Goal: Information Seeking & Learning: Learn about a topic

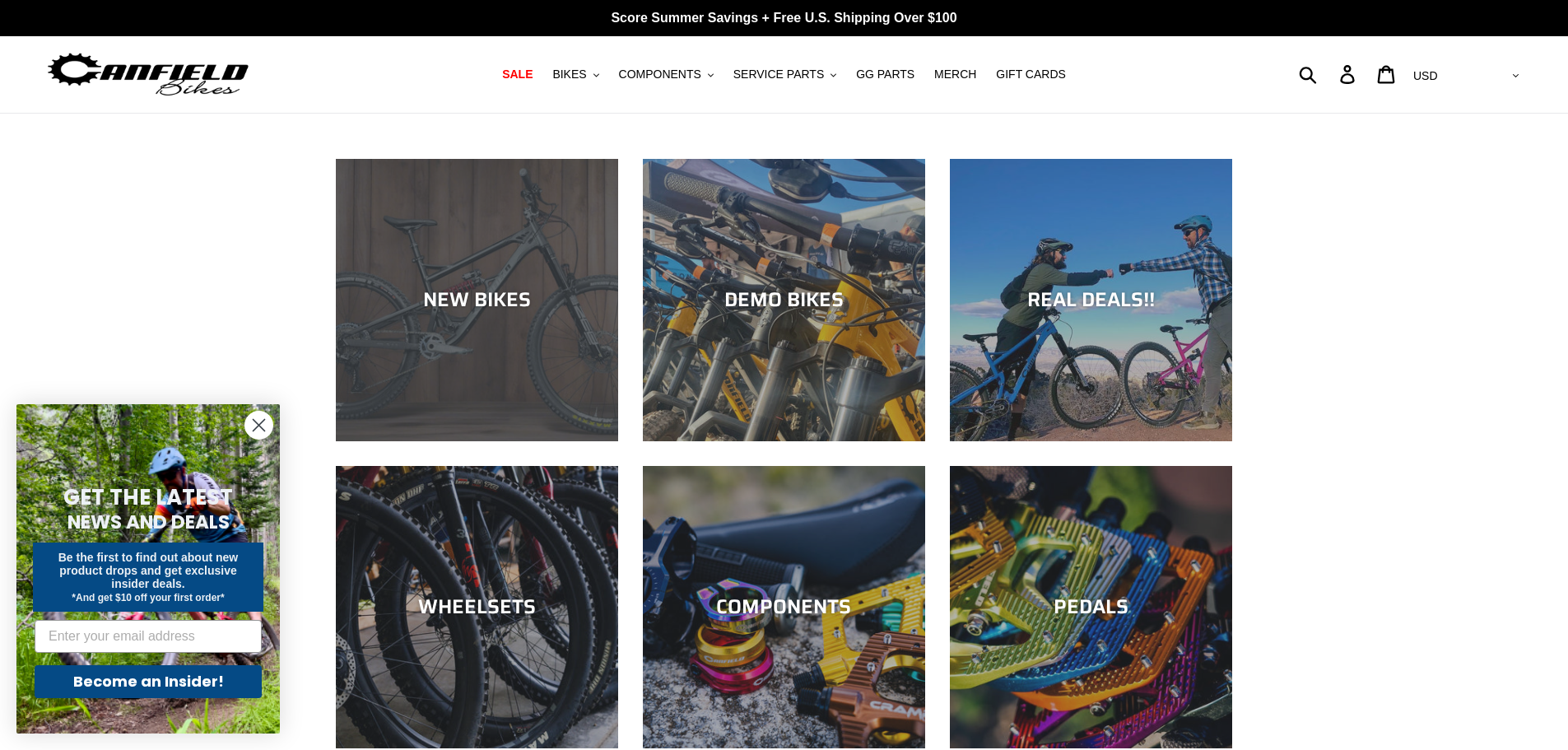
click at [507, 441] on div "NEW BIKES" at bounding box center [477, 441] width 282 height 0
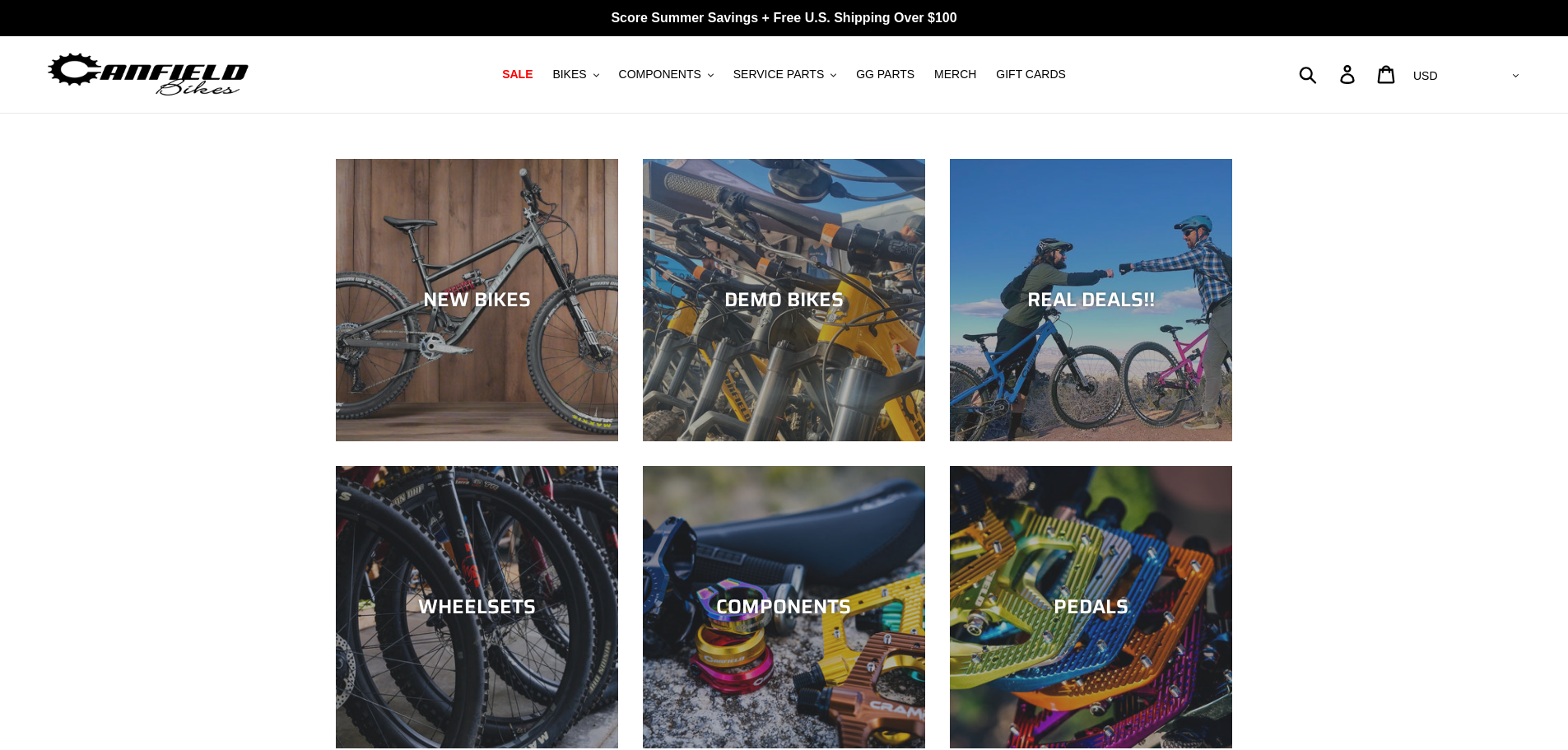
click at [729, 441] on div "DEMO BIKES" at bounding box center [784, 441] width 282 height 0
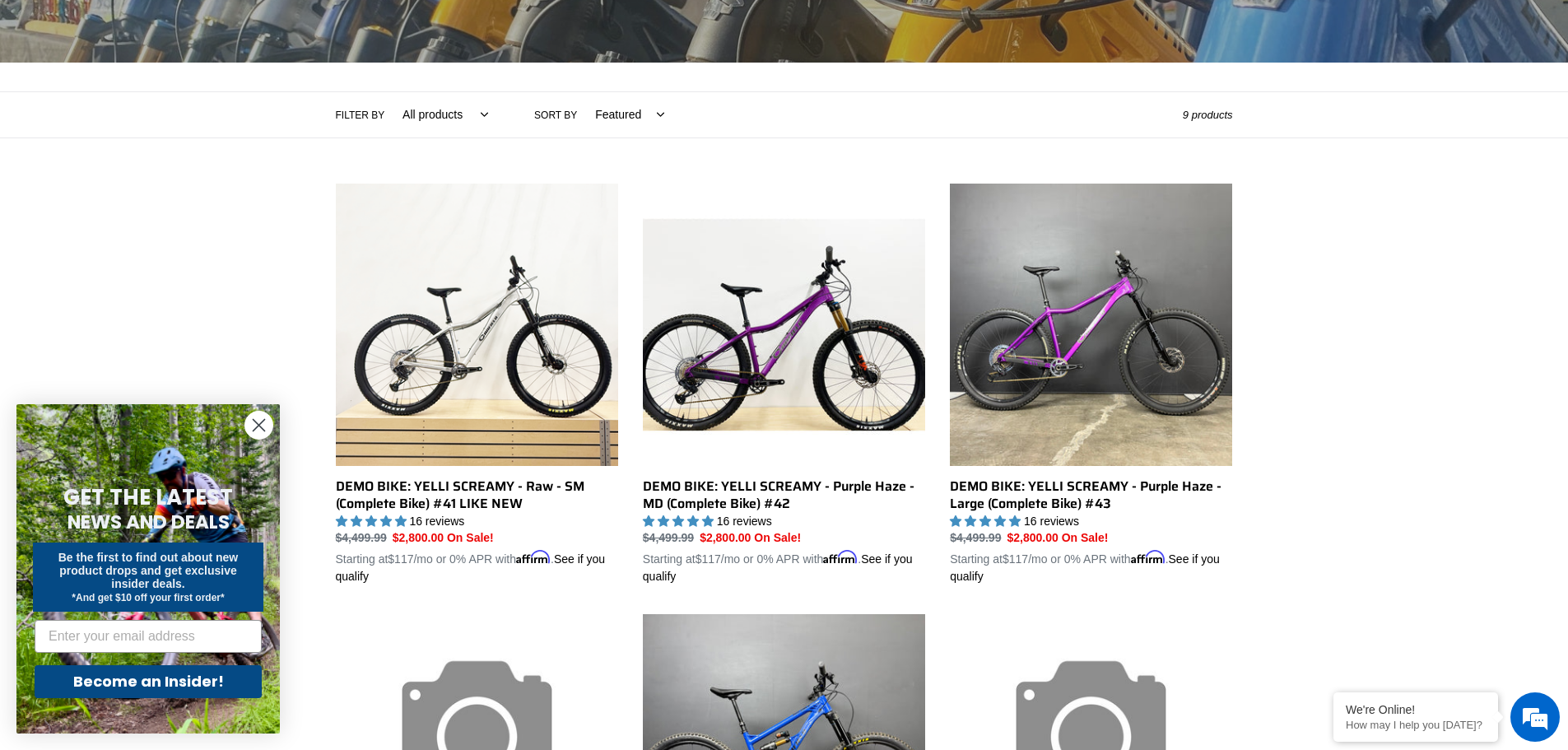
scroll to position [48, 0]
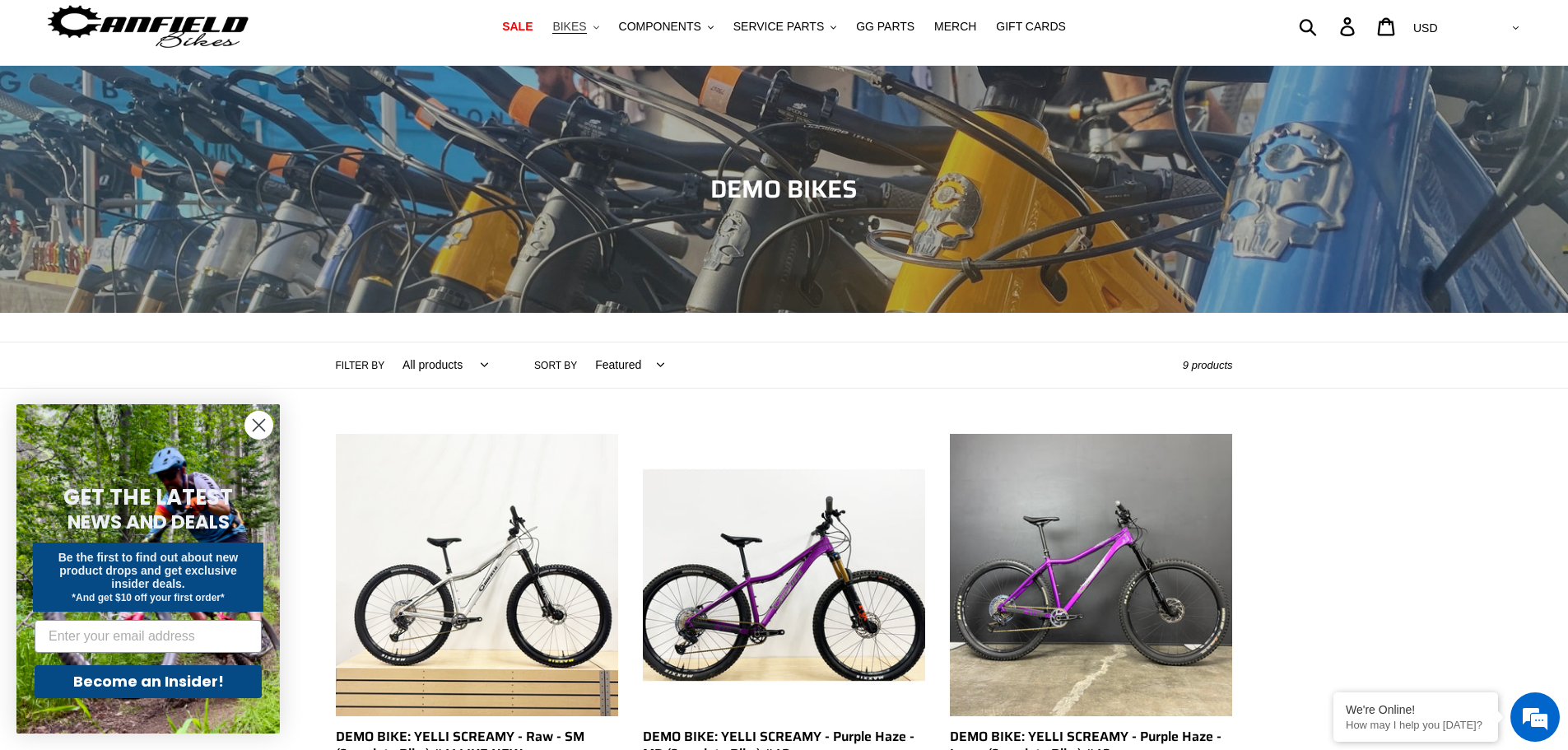
click at [586, 27] on span "BIKES" at bounding box center [569, 26] width 33 height 14
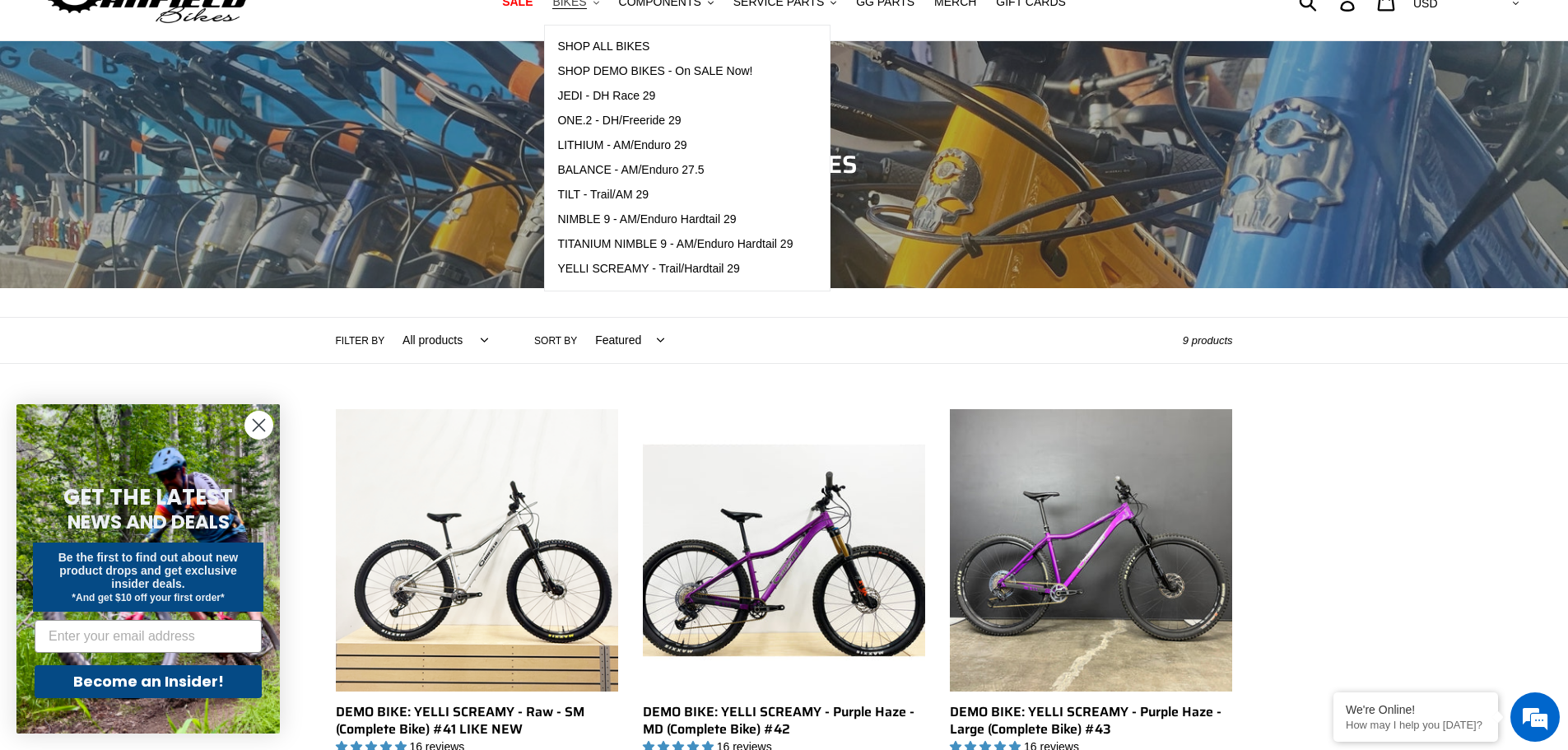
scroll to position [0, 0]
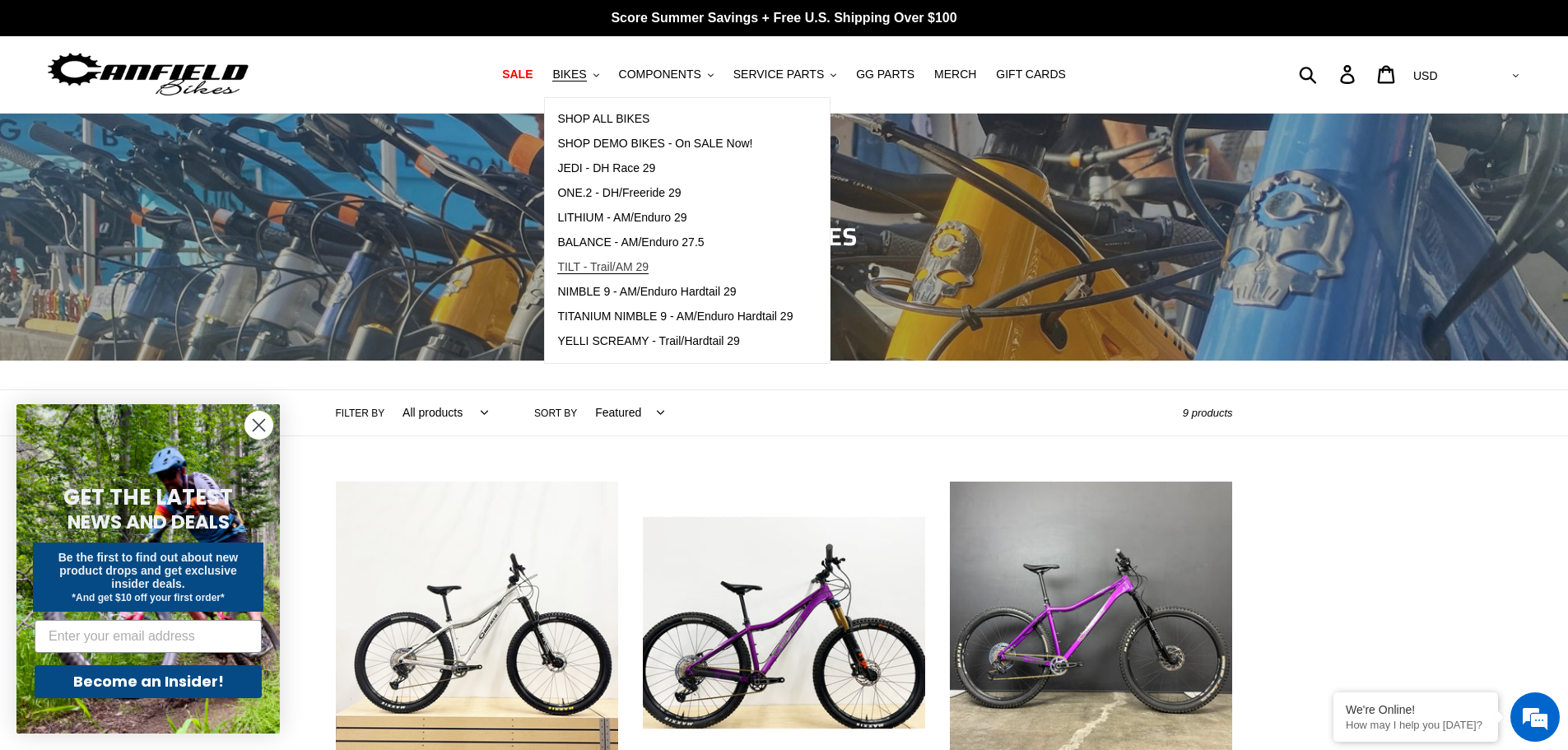
click at [628, 269] on span "TILT - Trail/AM 29" at bounding box center [602, 266] width 91 height 14
click at [646, 340] on span "YELLI SCREAMY - Trail/Hardtail 29" at bounding box center [648, 341] width 183 height 14
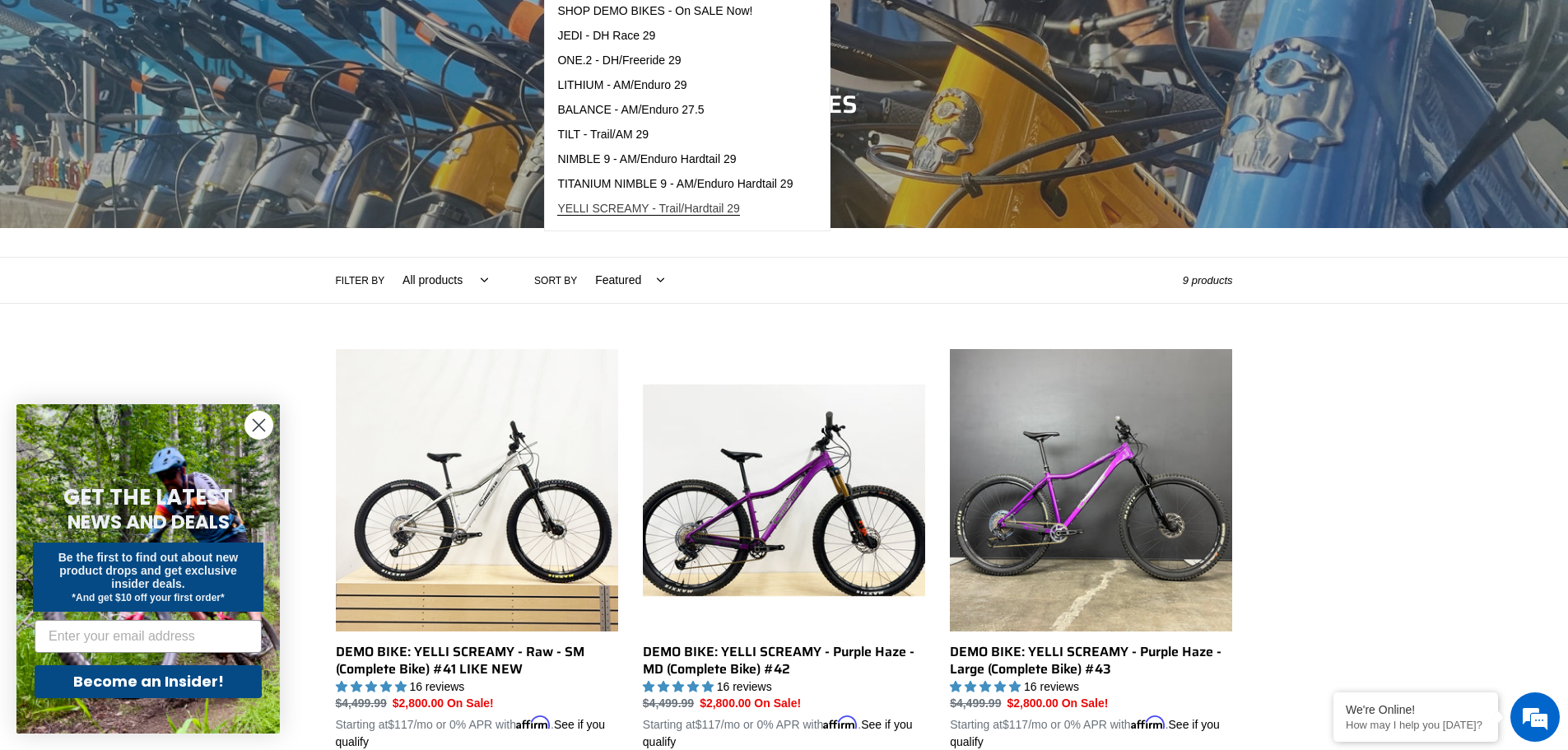
scroll to position [330, 0]
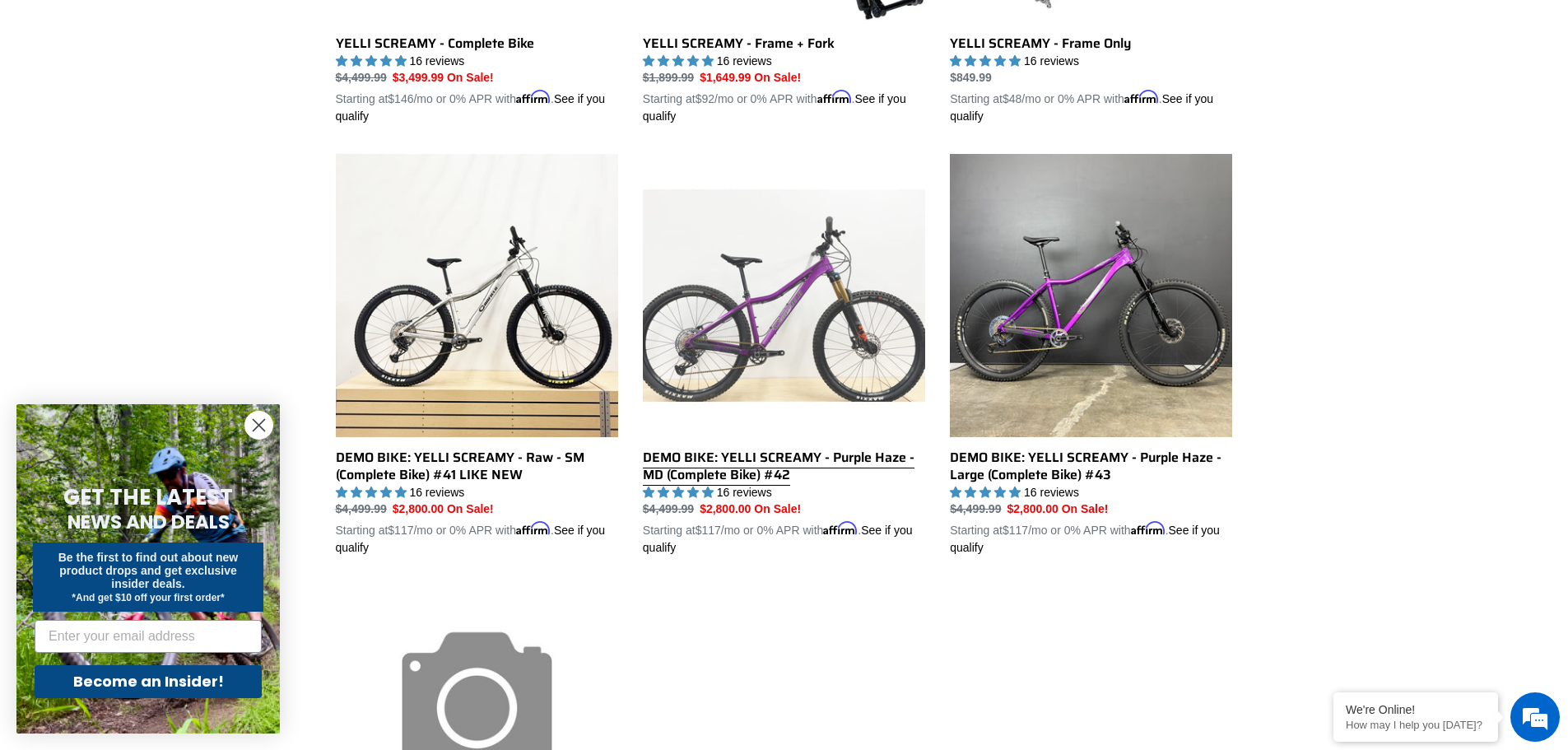
click at [800, 342] on link "DEMO BIKE: YELLI SCREAMY - Purple Haze - MD (Complete Bike) #42" at bounding box center [784, 355] width 282 height 403
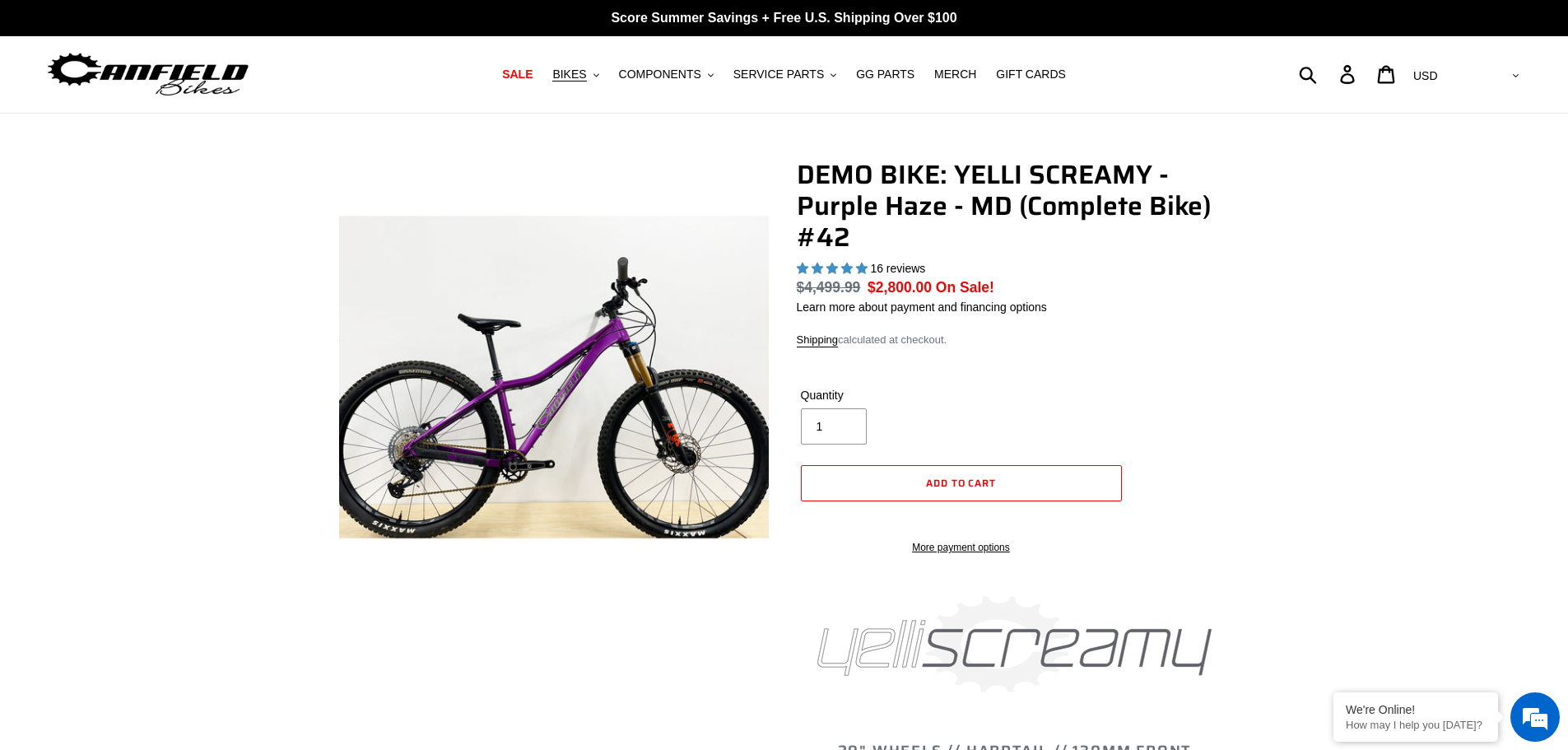
select select "highest-rating"
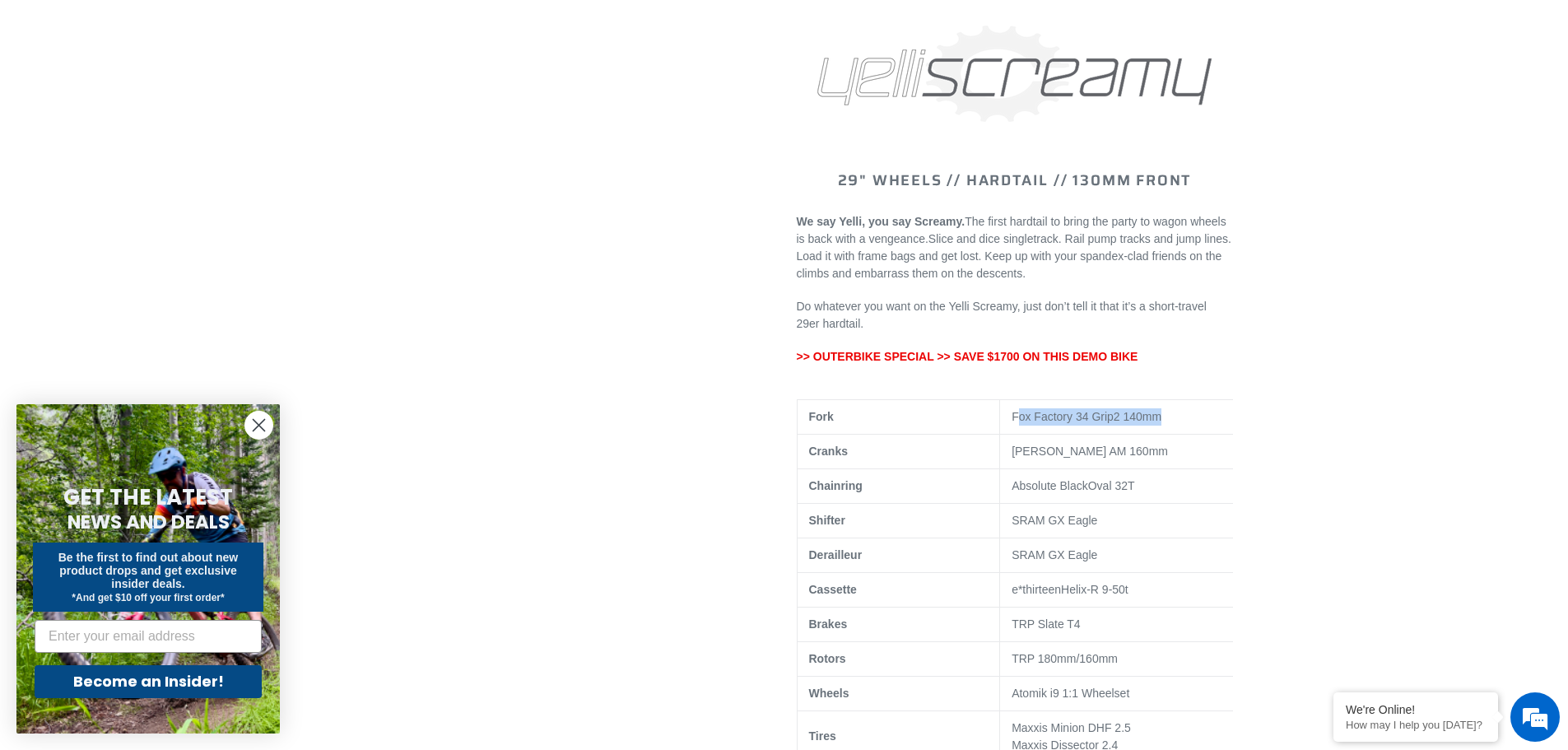
drag, startPoint x: 1015, startPoint y: 434, endPoint x: 1216, endPoint y: 436, distance: 201.0
click at [1216, 426] on p "Fox Factory 34 Grip2 140mm" at bounding box center [1123, 417] width 223 height 17
drag, startPoint x: 1009, startPoint y: 528, endPoint x: 1089, endPoint y: 531, distance: 80.1
click at [1089, 531] on td "SRAM GX Eagle" at bounding box center [1123, 520] width 247 height 34
drag, startPoint x: 1009, startPoint y: 567, endPoint x: 1112, endPoint y: 581, distance: 103.9
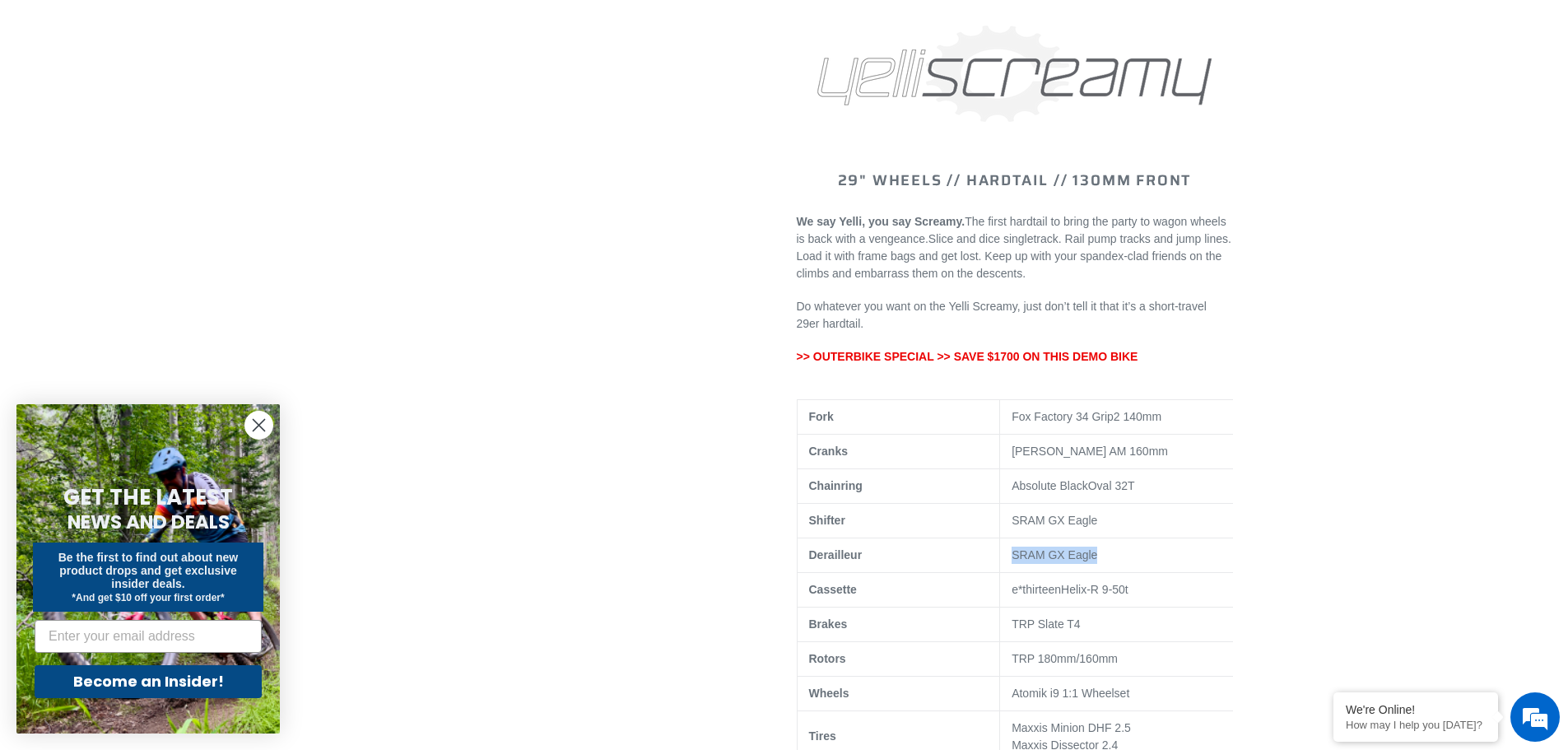
click at [1112, 572] on td "SRAM GX Eagle" at bounding box center [1123, 555] width 247 height 34
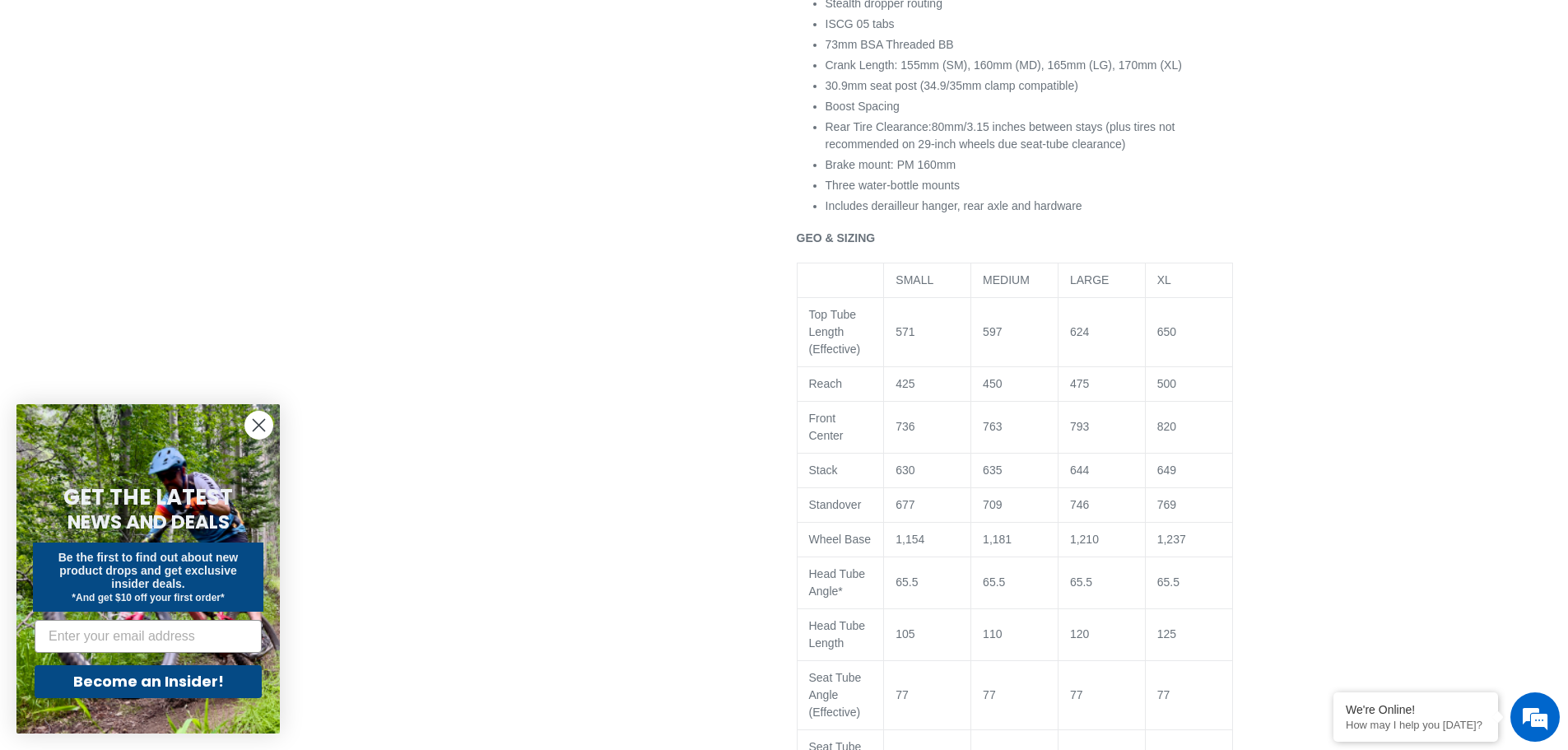
scroll to position [1894, 0]
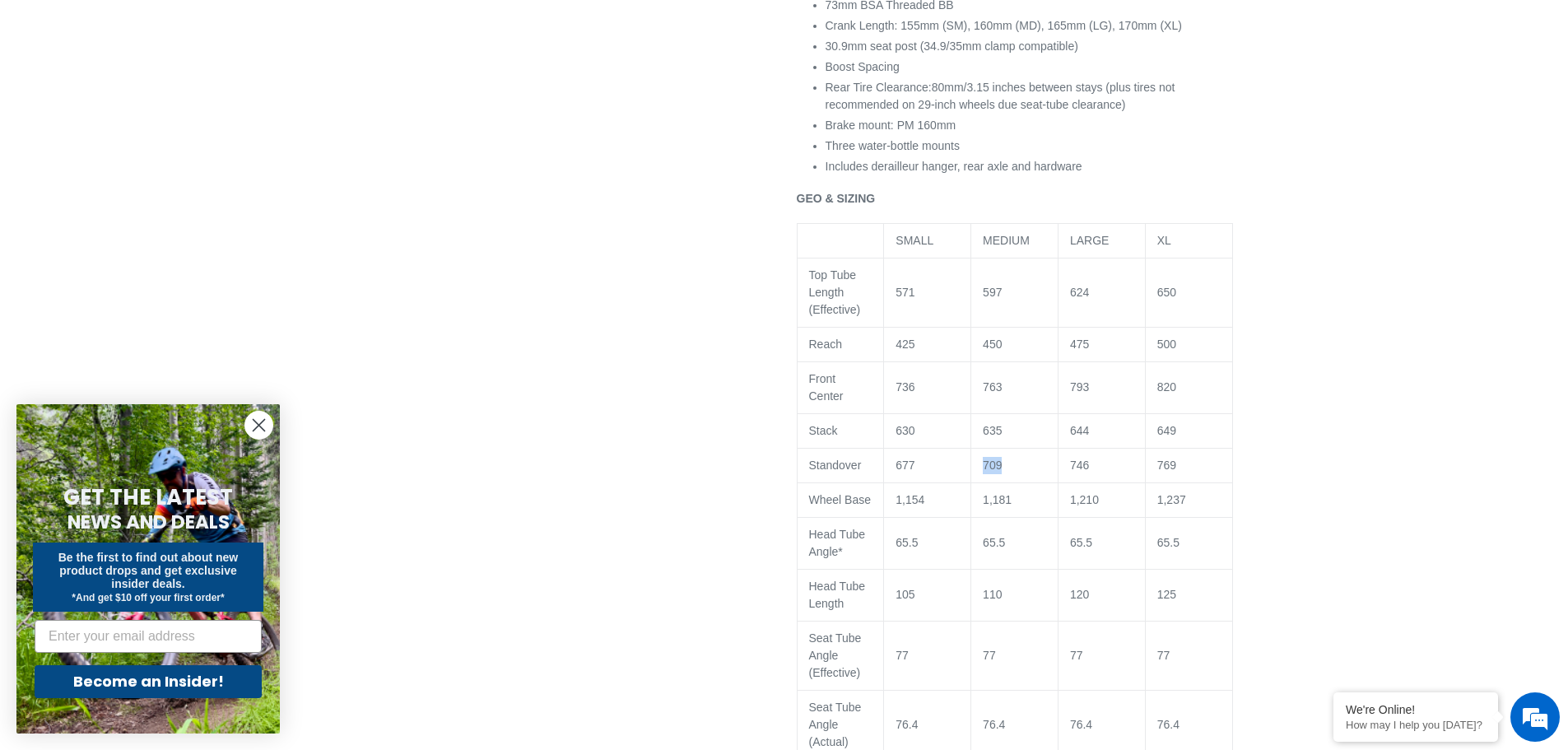
drag, startPoint x: 1006, startPoint y: 475, endPoint x: 980, endPoint y: 475, distance: 26.0
click at [980, 475] on td "709" at bounding box center [1015, 466] width 87 height 34
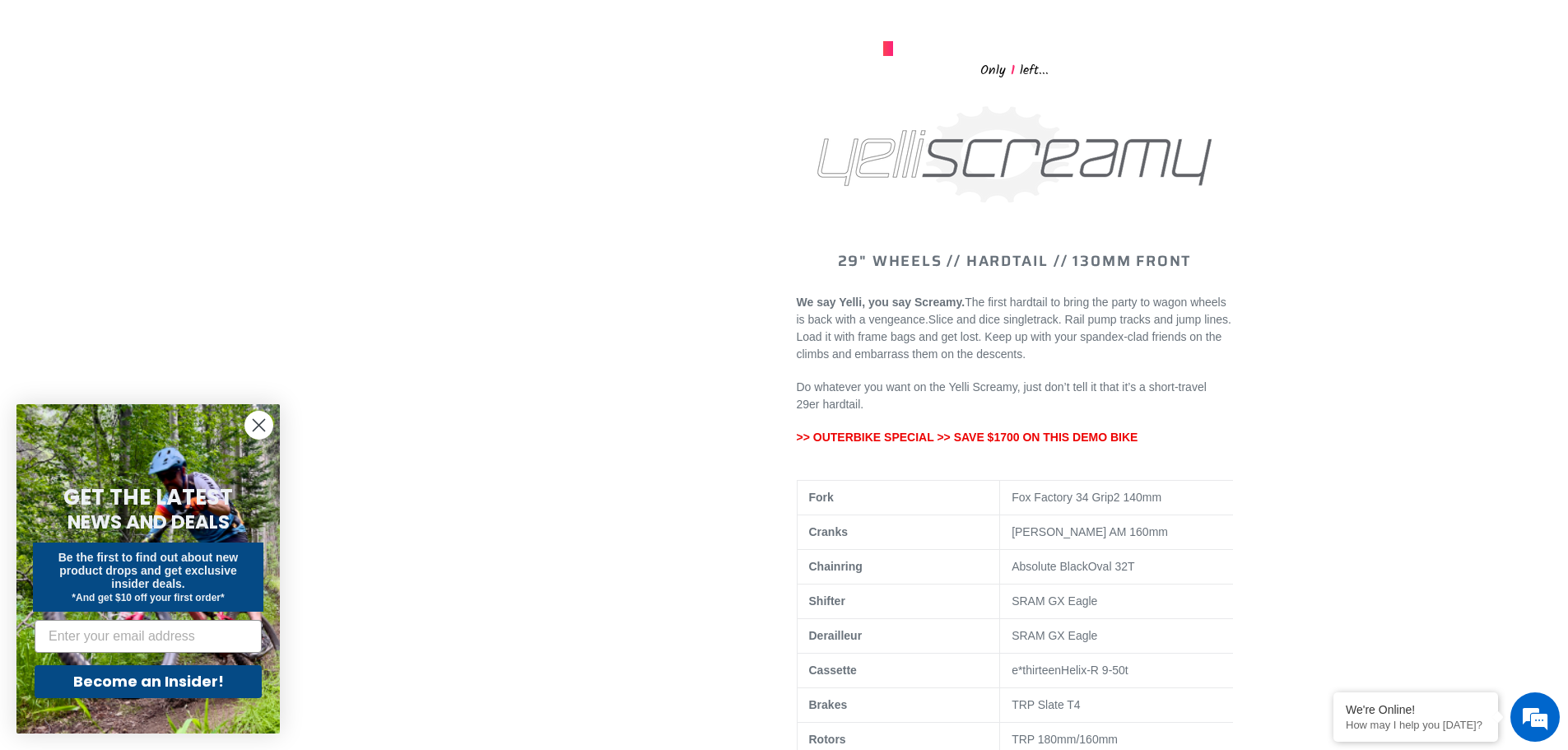
scroll to position [576, 0]
drag, startPoint x: 974, startPoint y: 456, endPoint x: 1128, endPoint y: 457, distance: 154.0
click at [1128, 448] on p ">> OUTERBIKE SPECIAL >> SAVE $1700 ON THIS DEMO BIKE" at bounding box center [1015, 438] width 436 height 17
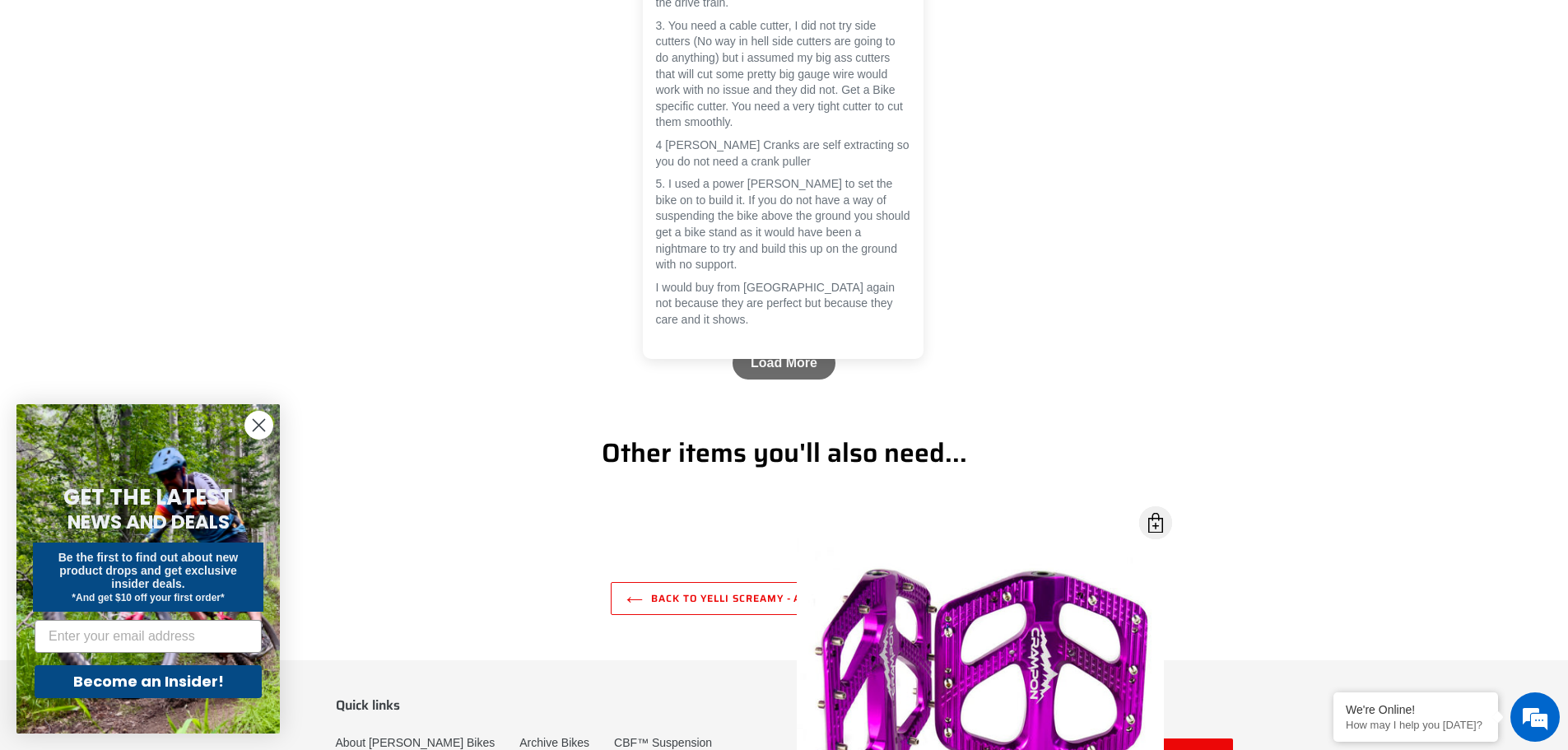
scroll to position [6656, 0]
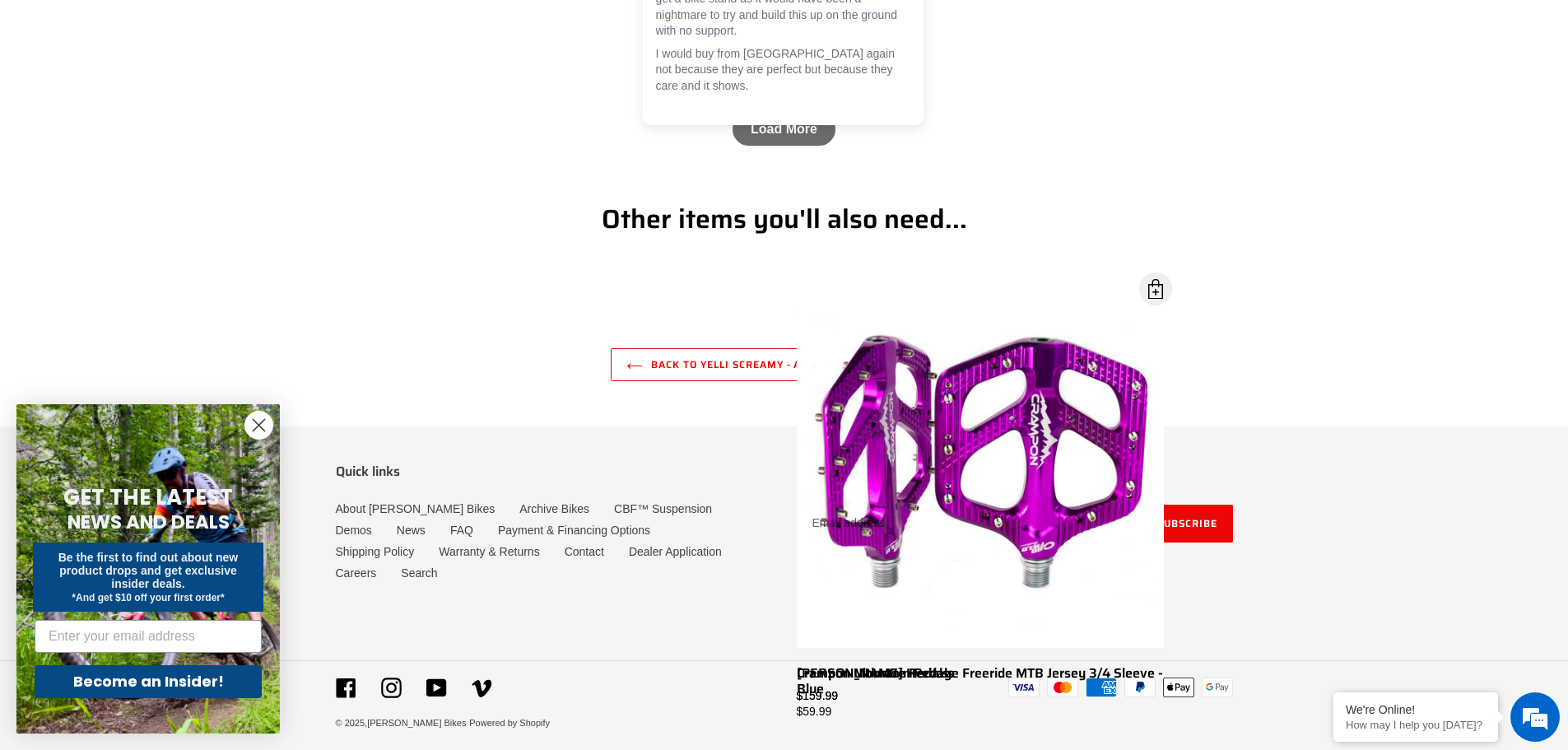
click at [565, 558] on link "Contact" at bounding box center [585, 552] width 40 height 14
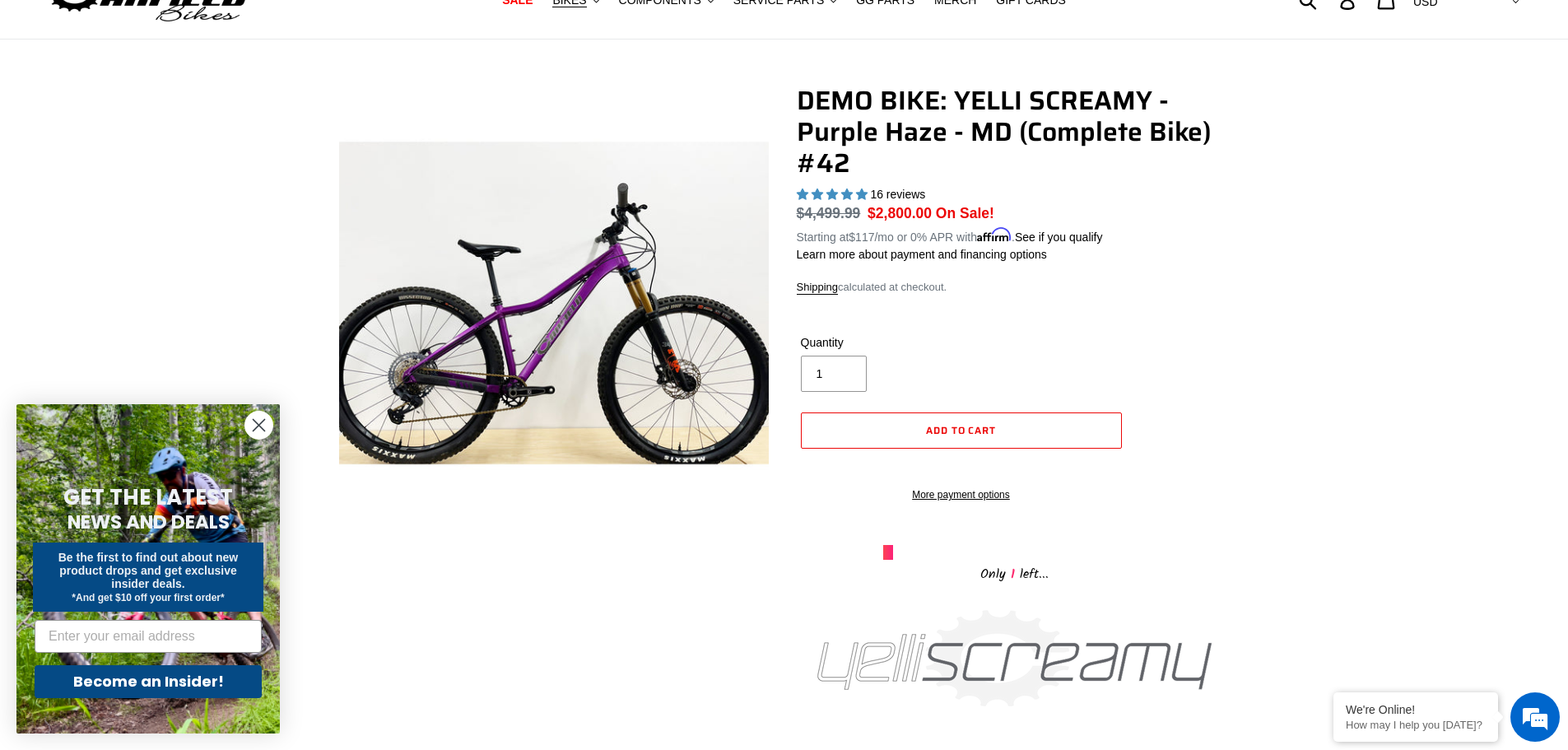
scroll to position [0, 0]
